Goal: Task Accomplishment & Management: Manage account settings

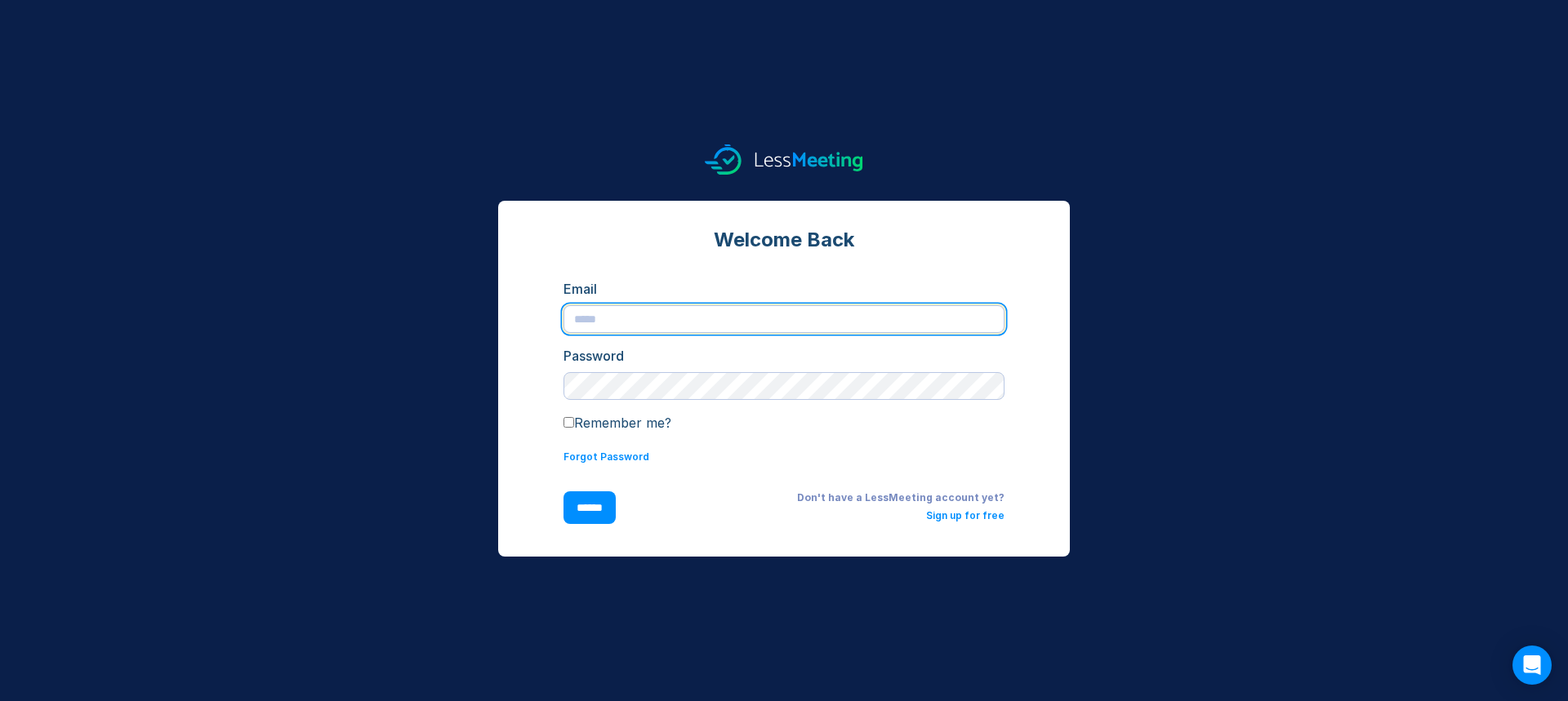
type input "**********"
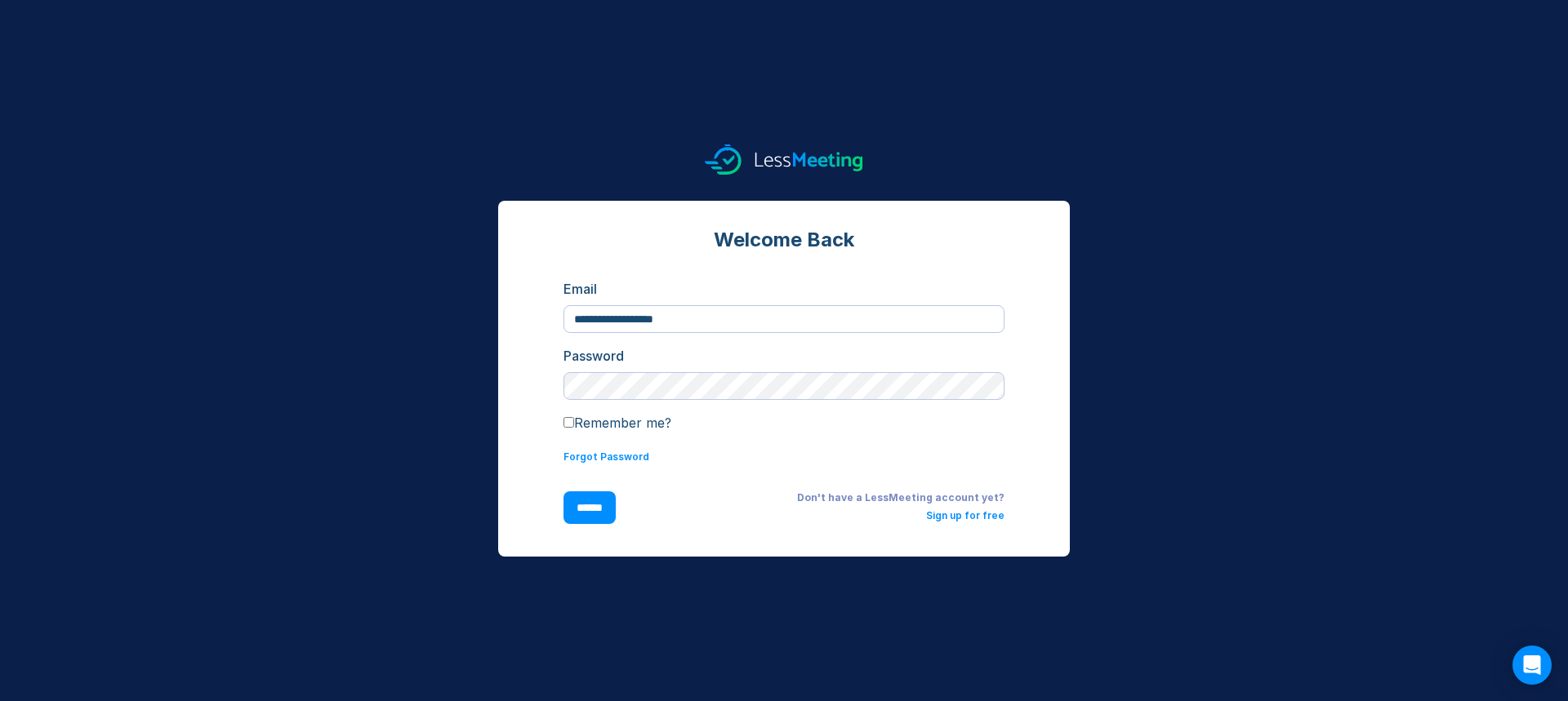
click at [609, 502] on input "******" at bounding box center [590, 507] width 53 height 32
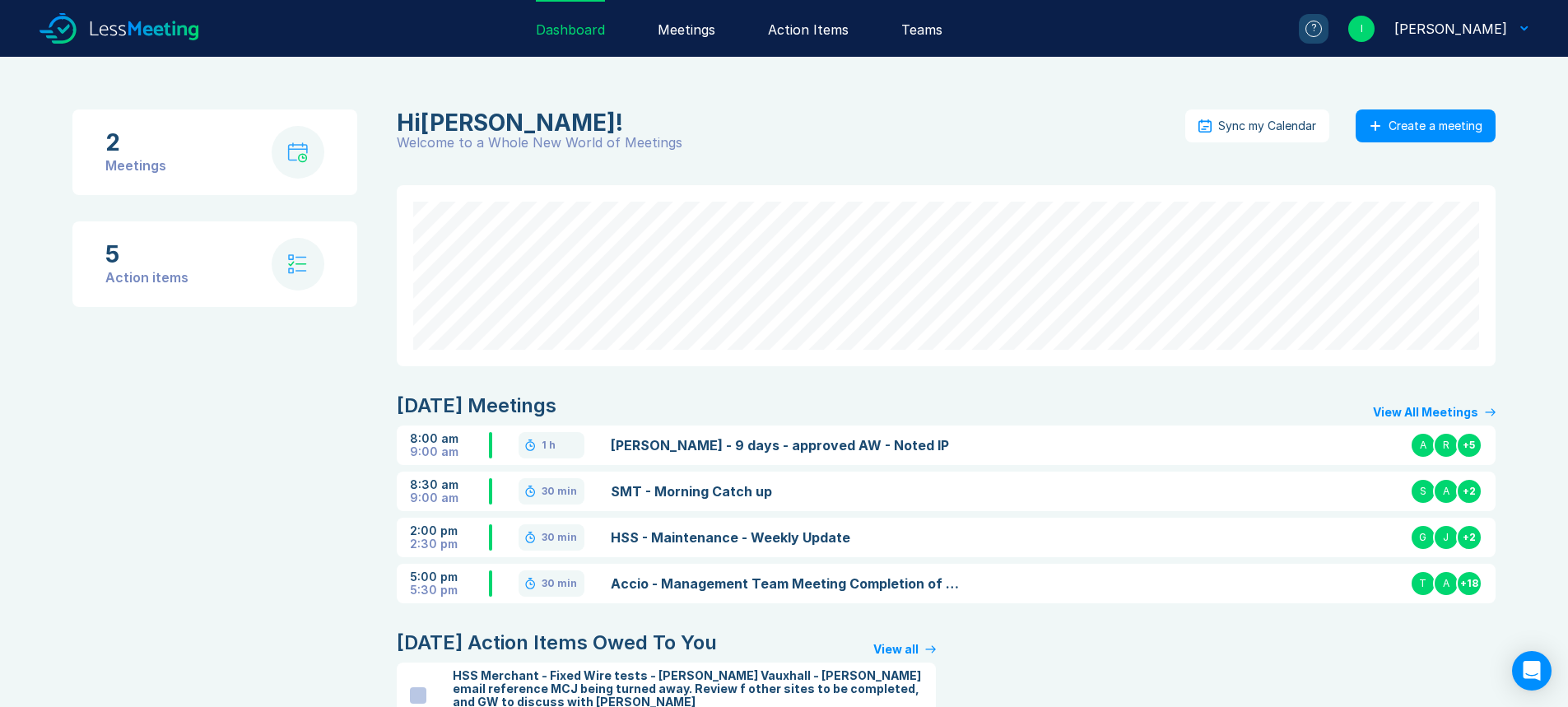
click at [826, 32] on div "Action Items" at bounding box center [807, 28] width 80 height 57
